Goal: Check status: Check status

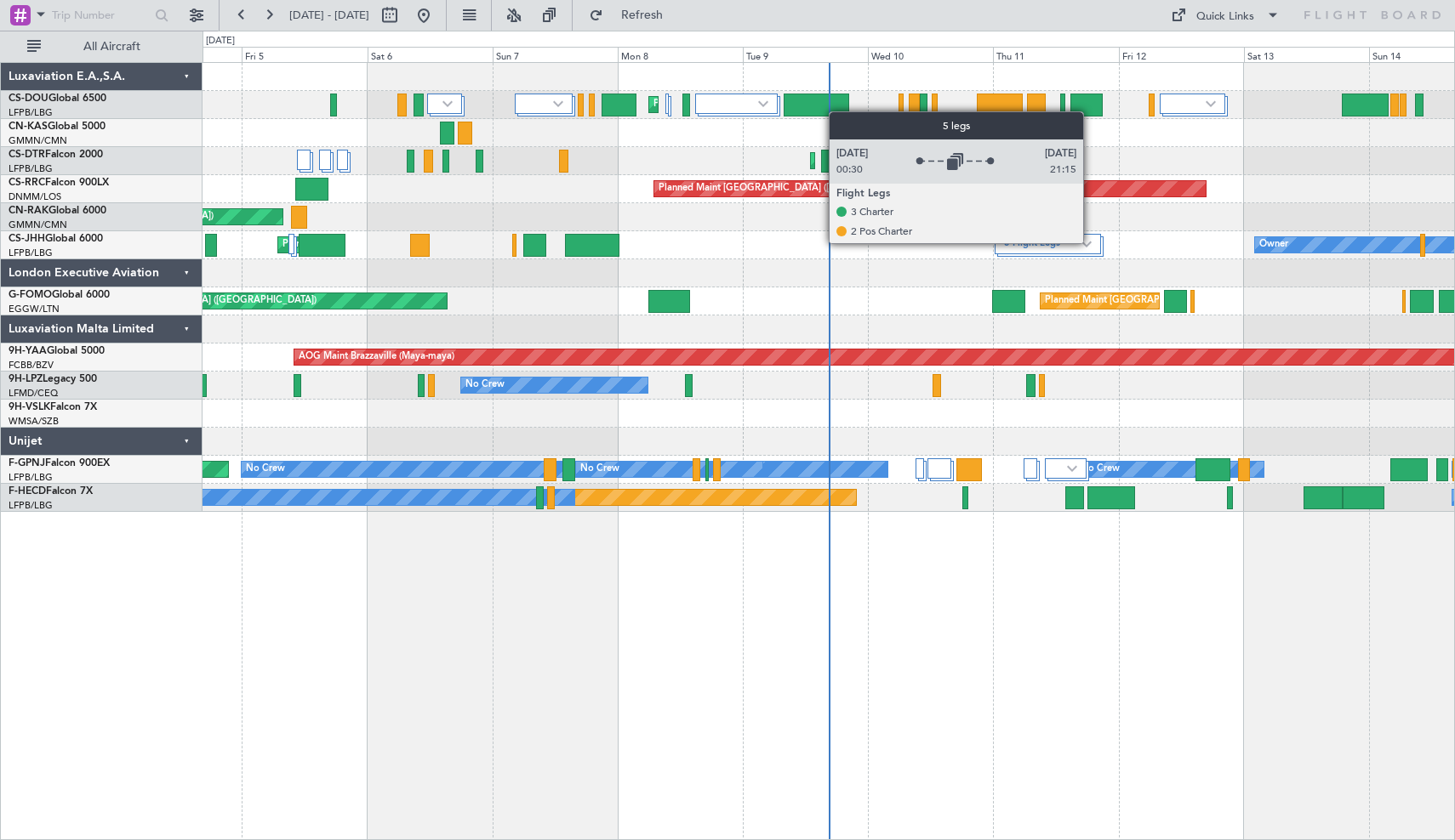
click at [1090, 242] on img at bounding box center [1087, 243] width 10 height 7
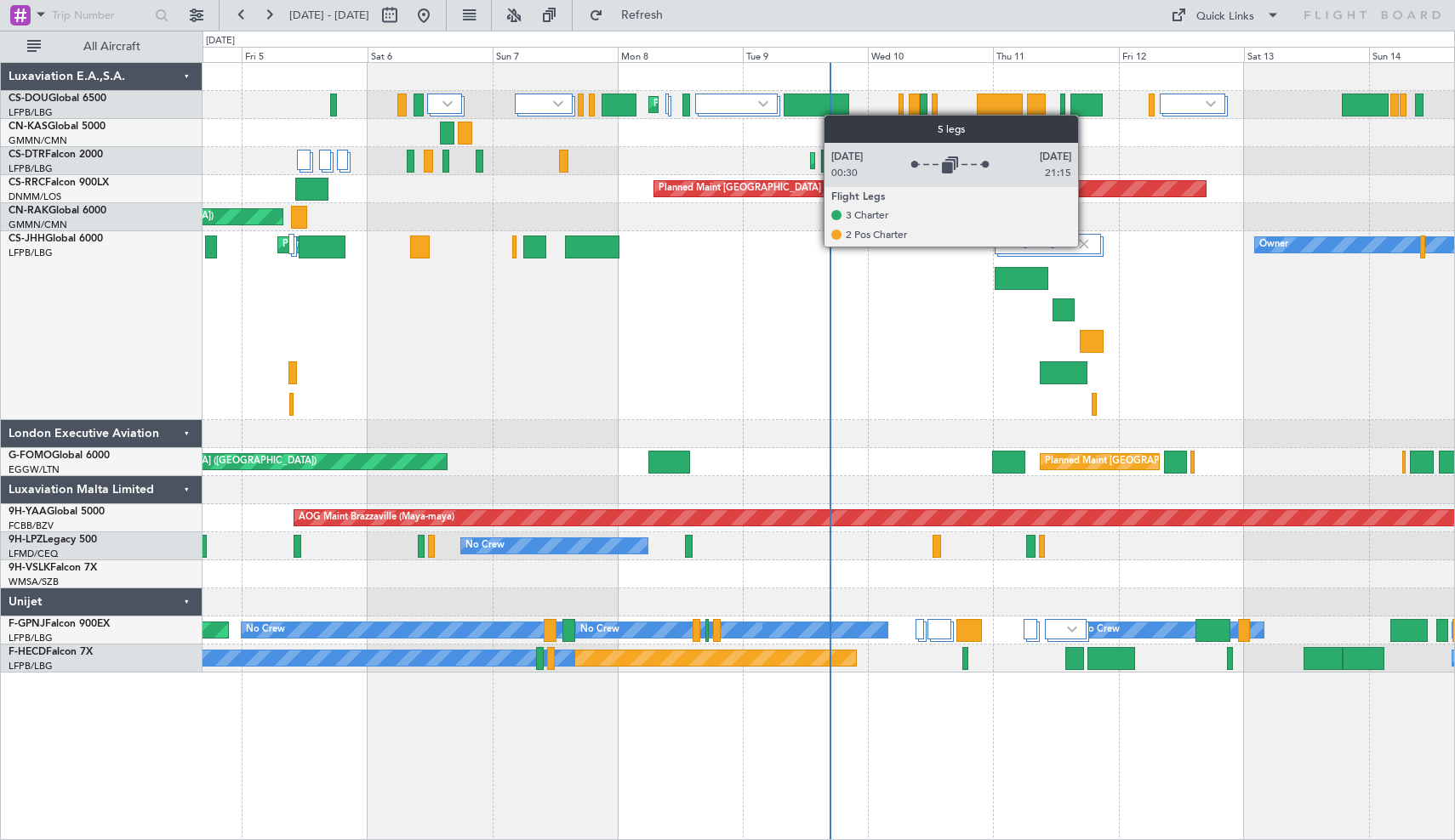
click at [1086, 246] on img at bounding box center [1084, 244] width 15 height 15
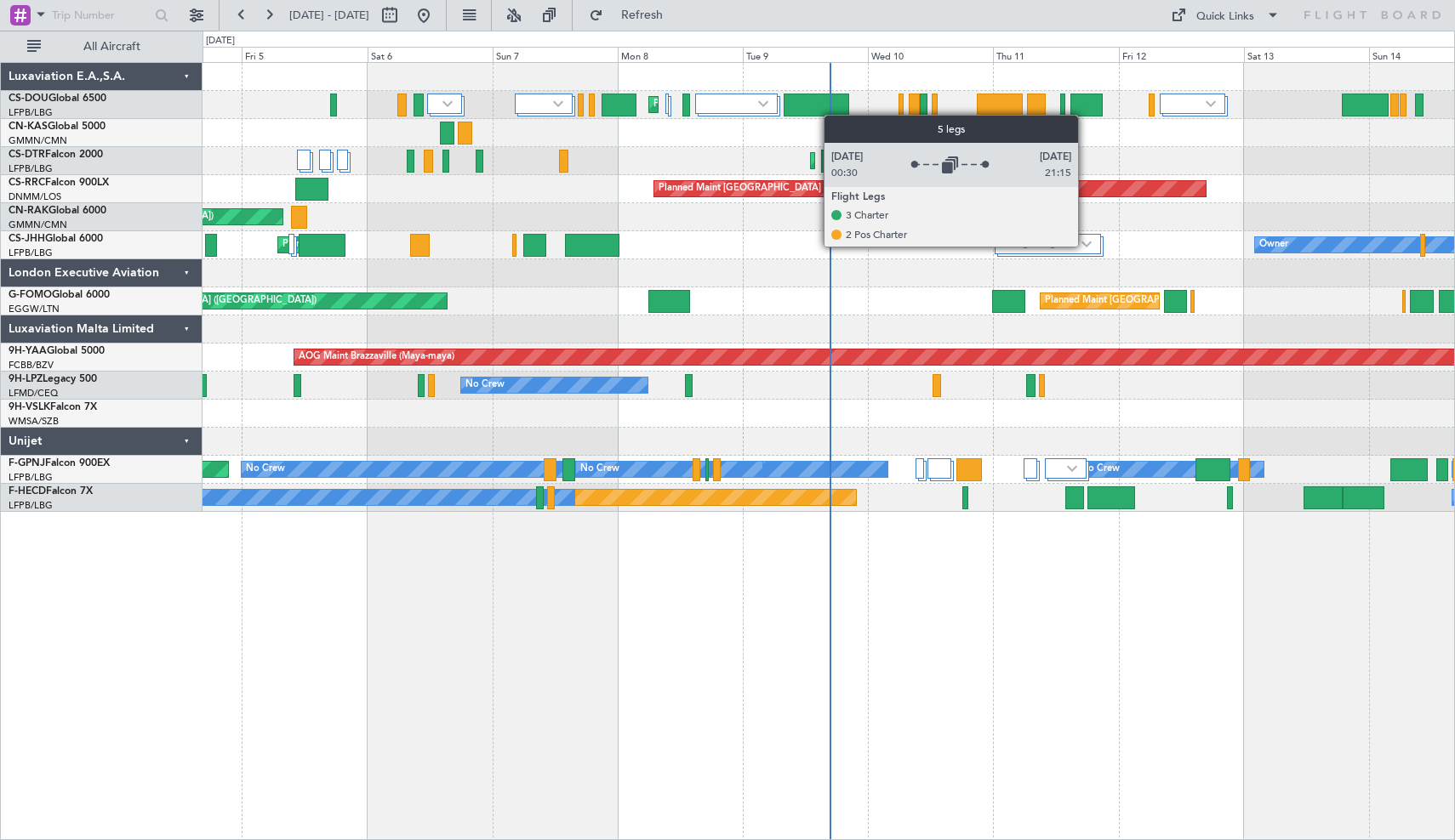
click at [1086, 246] on img at bounding box center [1087, 243] width 10 height 7
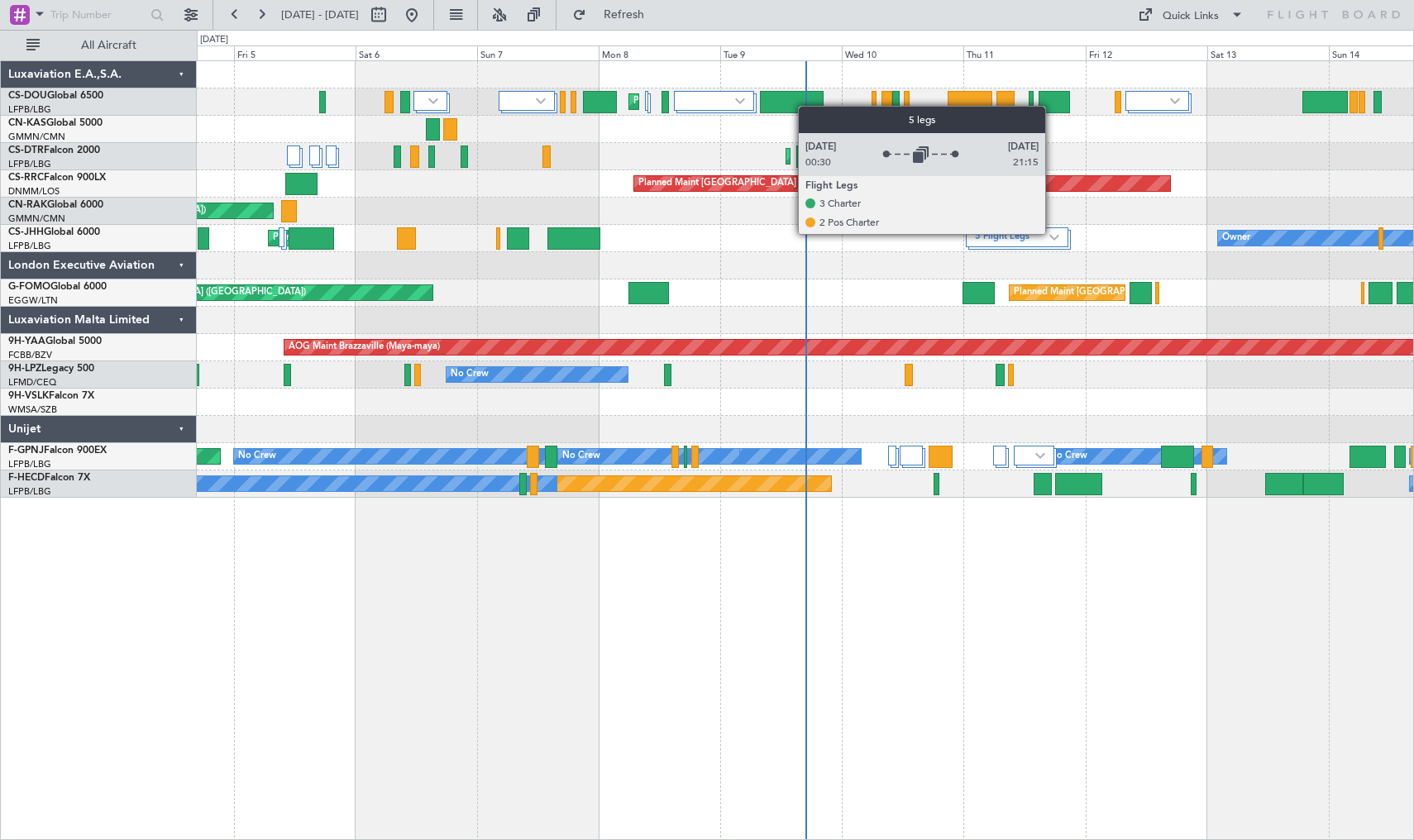
click at [1052, 233] on div "5 Flight Legs" at bounding box center [1017, 237] width 103 height 20
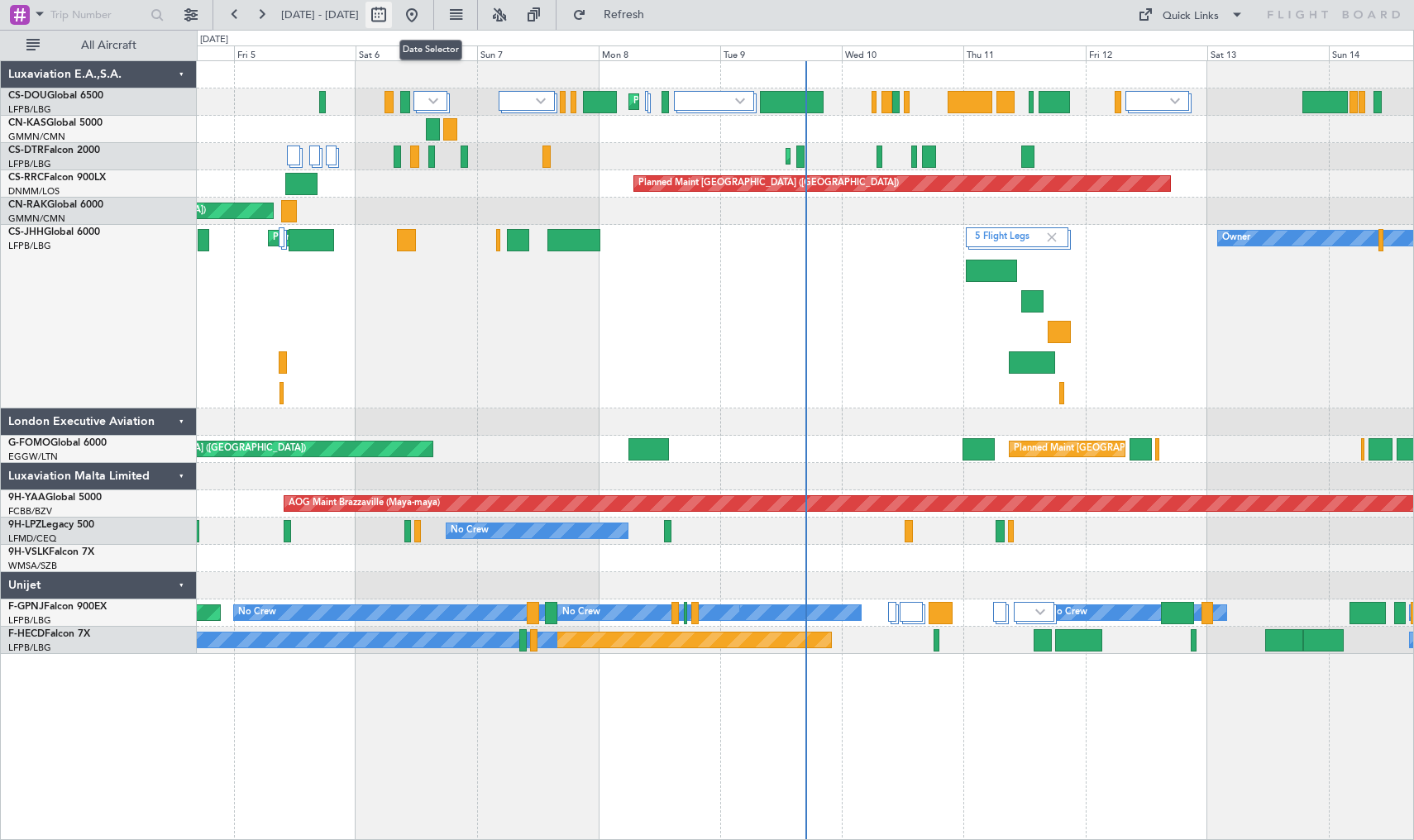
click at [392, 12] on button at bounding box center [378, 15] width 27 height 27
select select "9"
select select "2025"
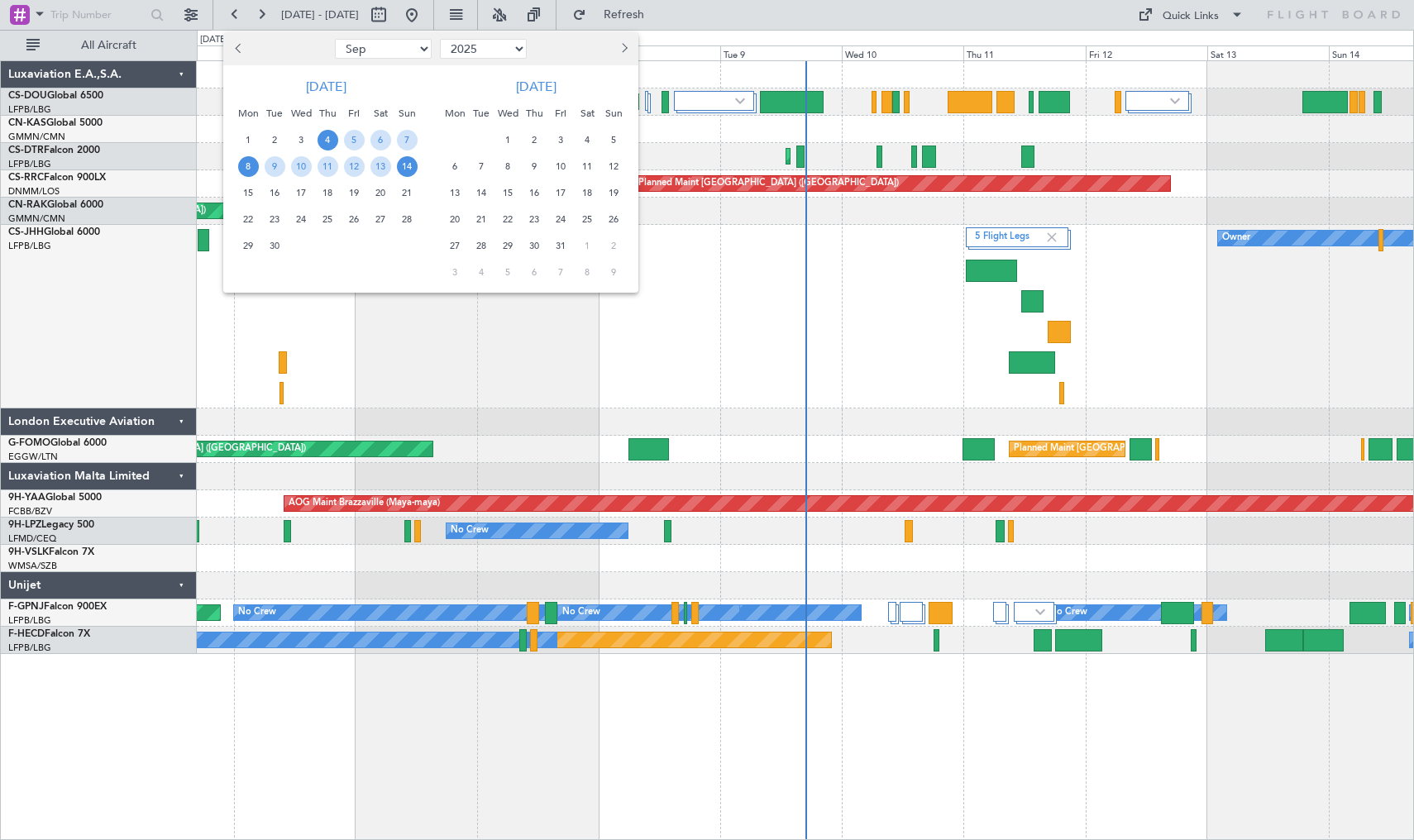
click at [247, 163] on span "8" at bounding box center [249, 167] width 20 height 20
click at [253, 221] on span "22" at bounding box center [249, 219] width 20 height 20
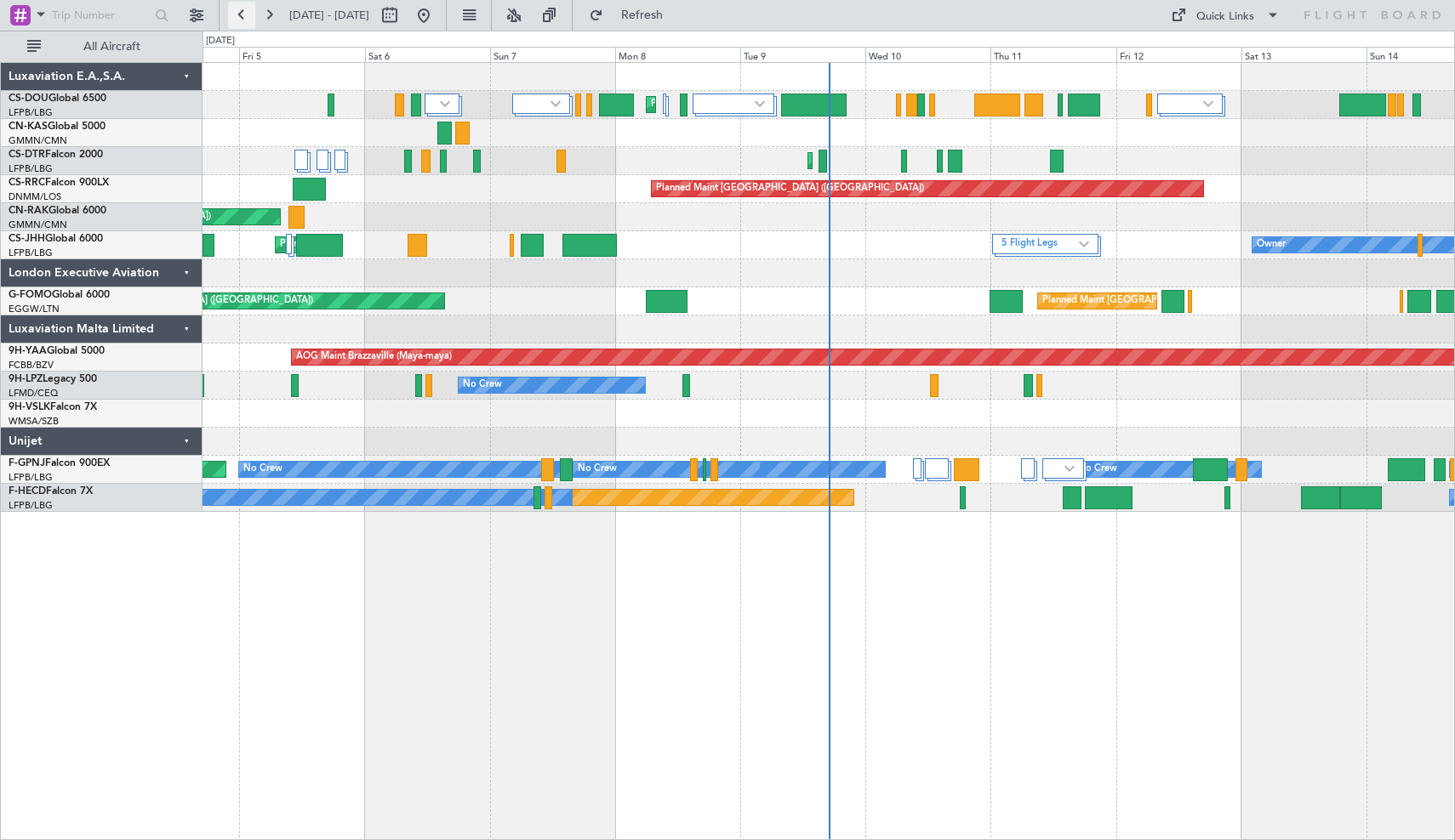
click at [242, 15] on button at bounding box center [242, 15] width 27 height 27
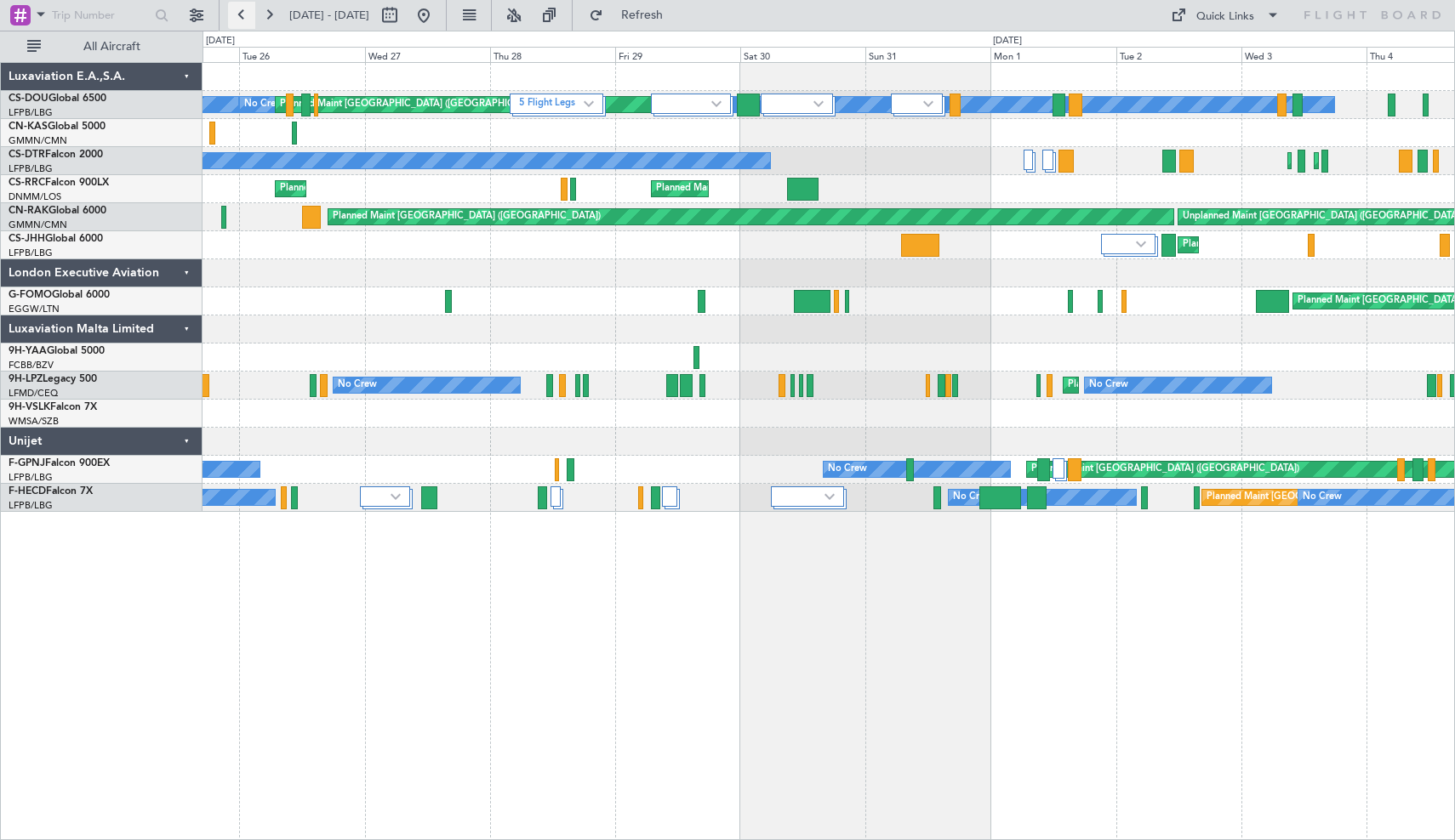
click at [242, 15] on button at bounding box center [242, 15] width 27 height 27
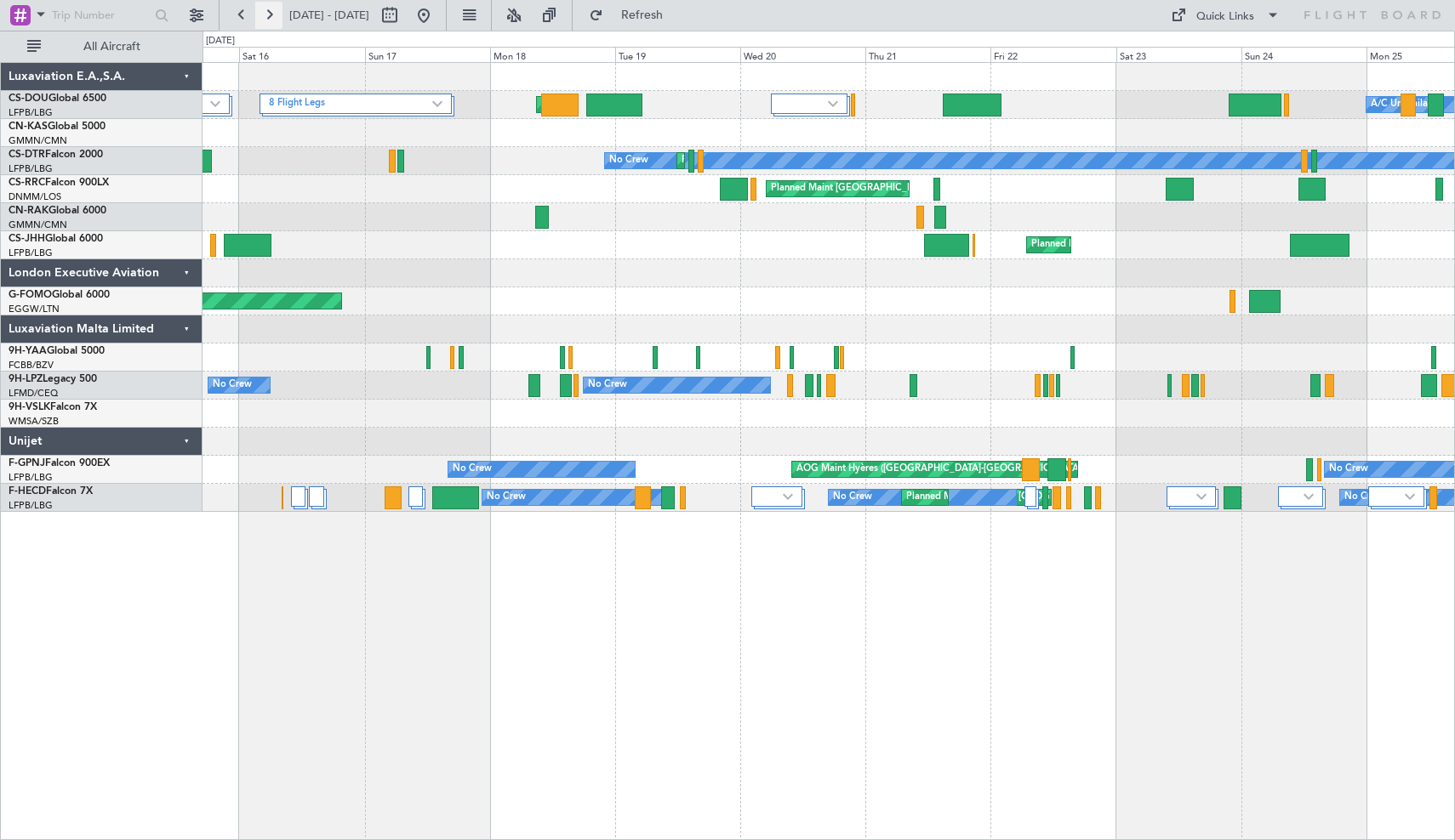
click at [270, 16] on button at bounding box center [268, 15] width 27 height 27
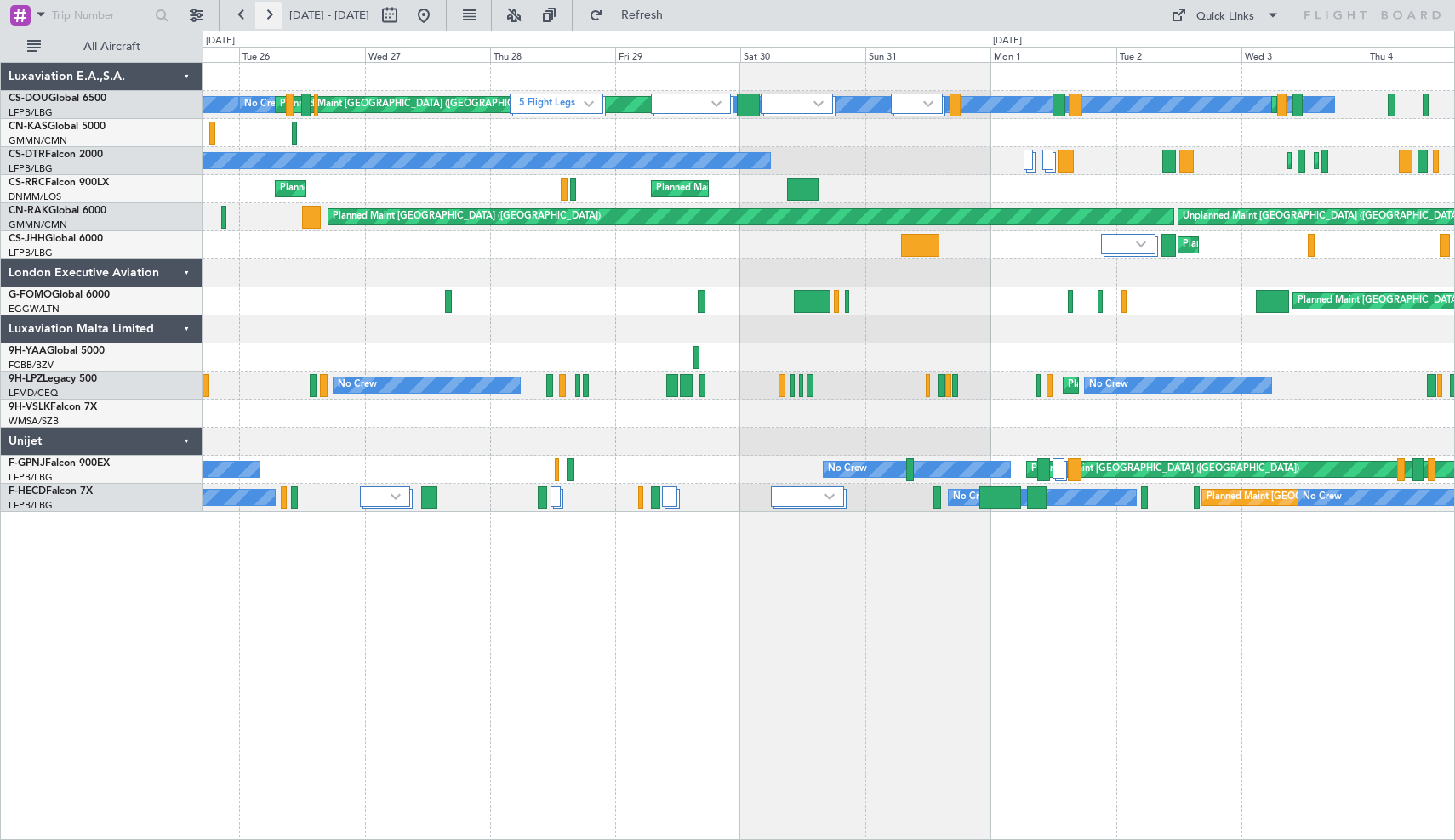
click at [269, 16] on button at bounding box center [268, 15] width 27 height 27
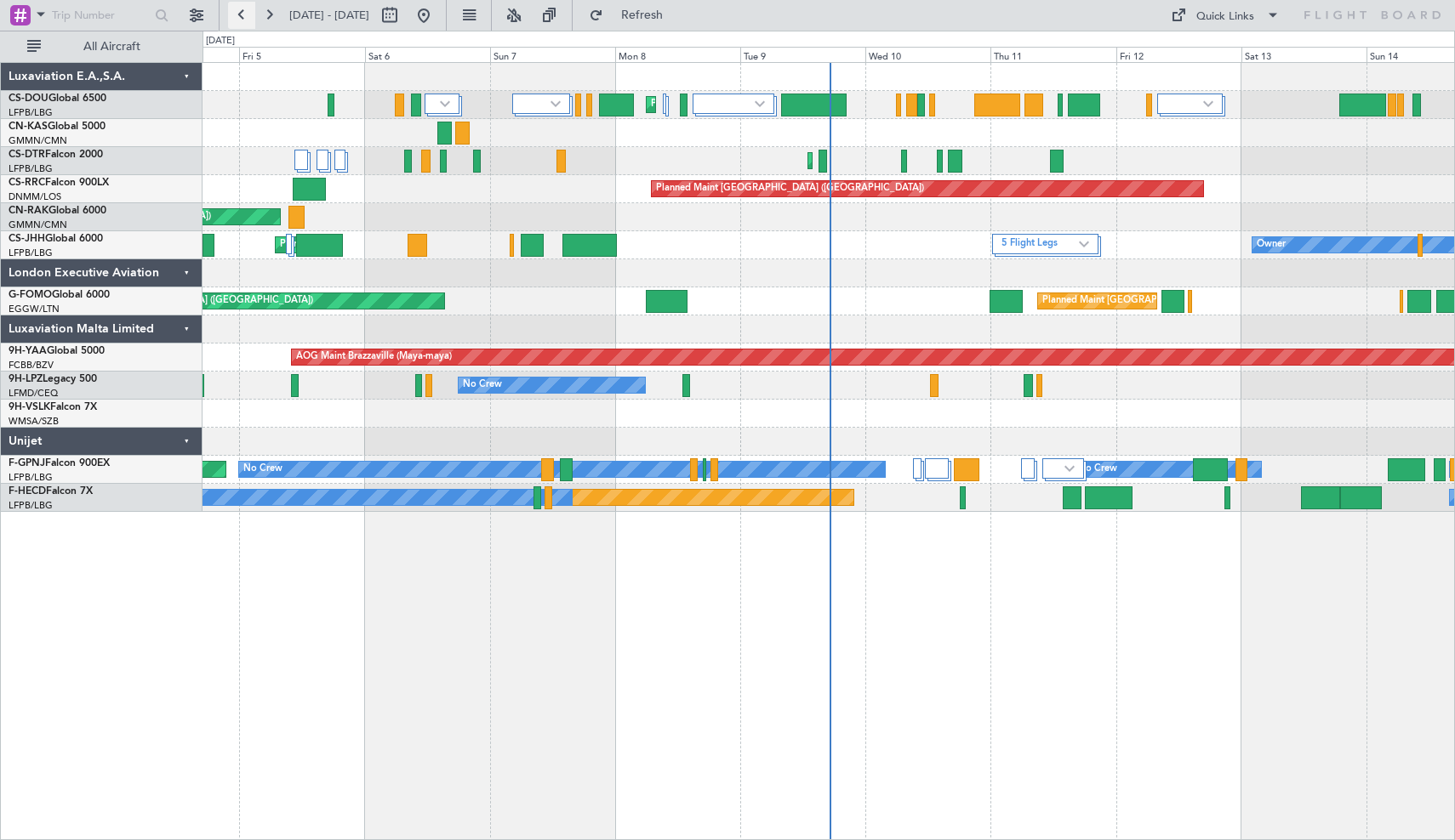
click at [246, 20] on button at bounding box center [242, 15] width 27 height 27
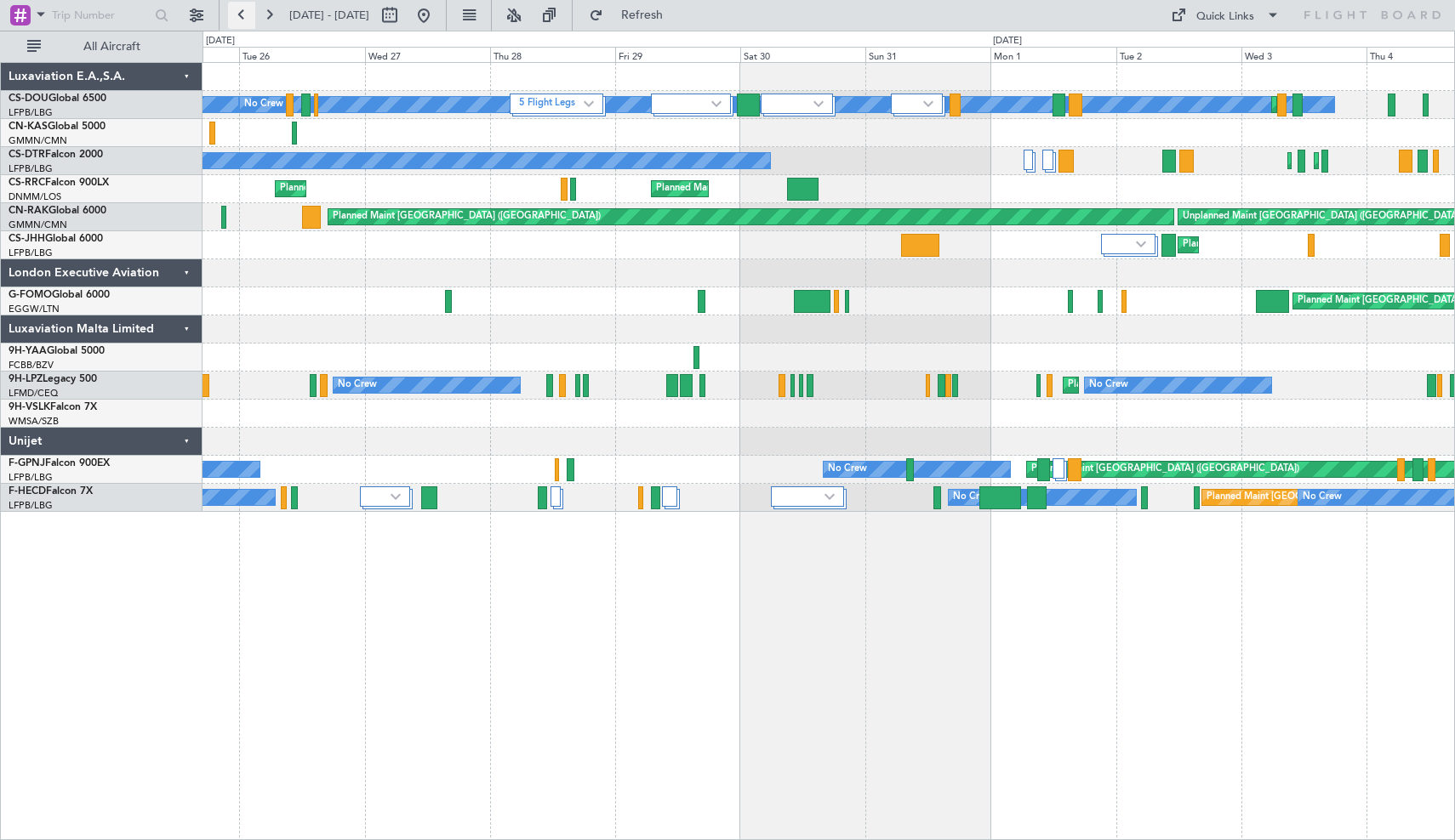
click at [241, 19] on button at bounding box center [242, 15] width 27 height 27
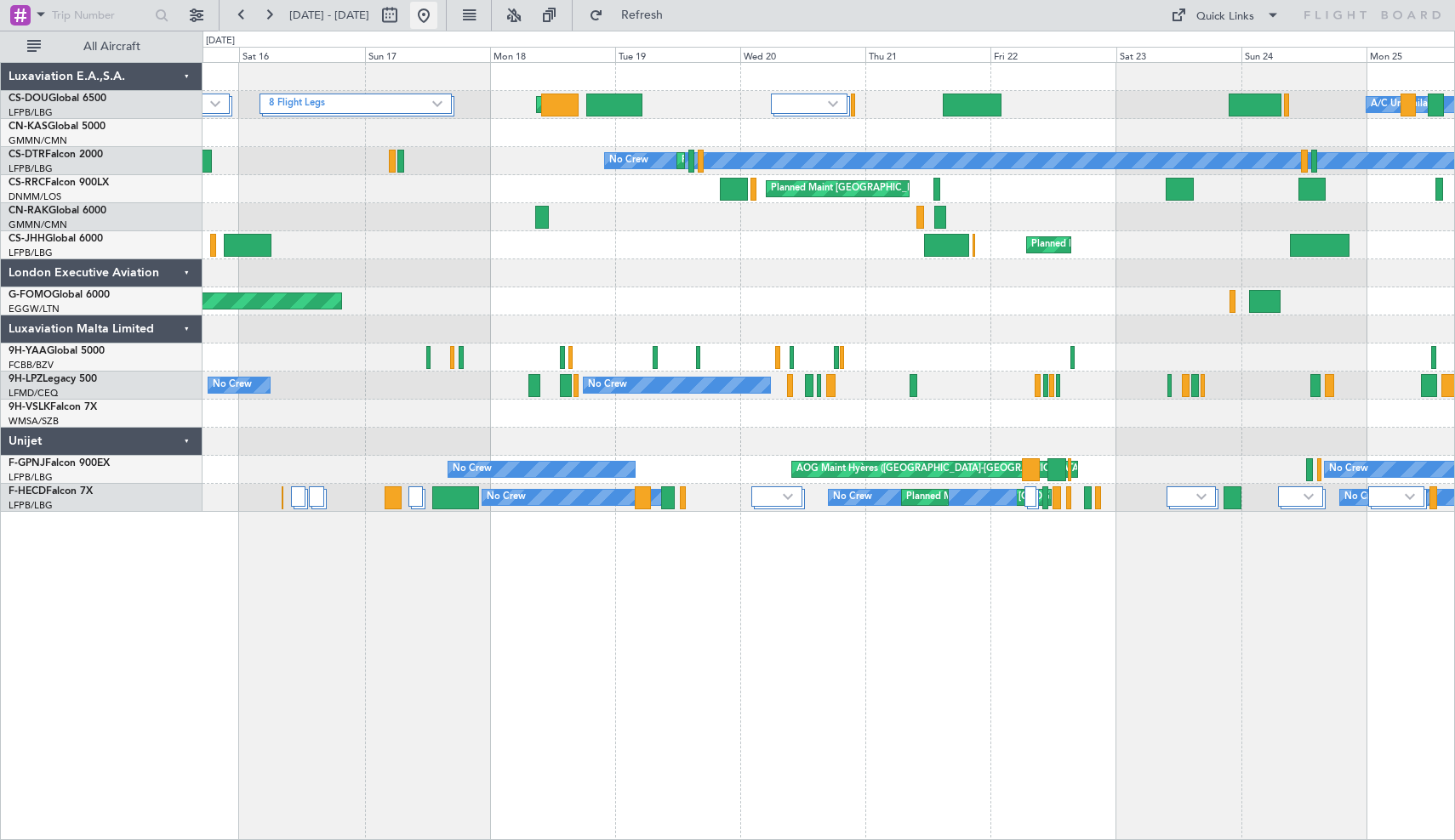
click at [438, 12] on button at bounding box center [423, 15] width 27 height 27
